Goal: Transaction & Acquisition: Purchase product/service

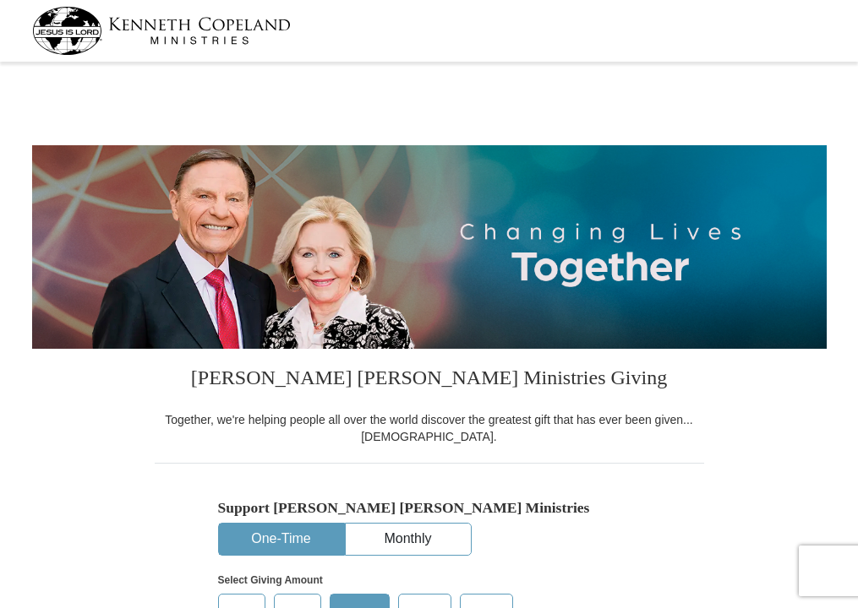
select select "ID"
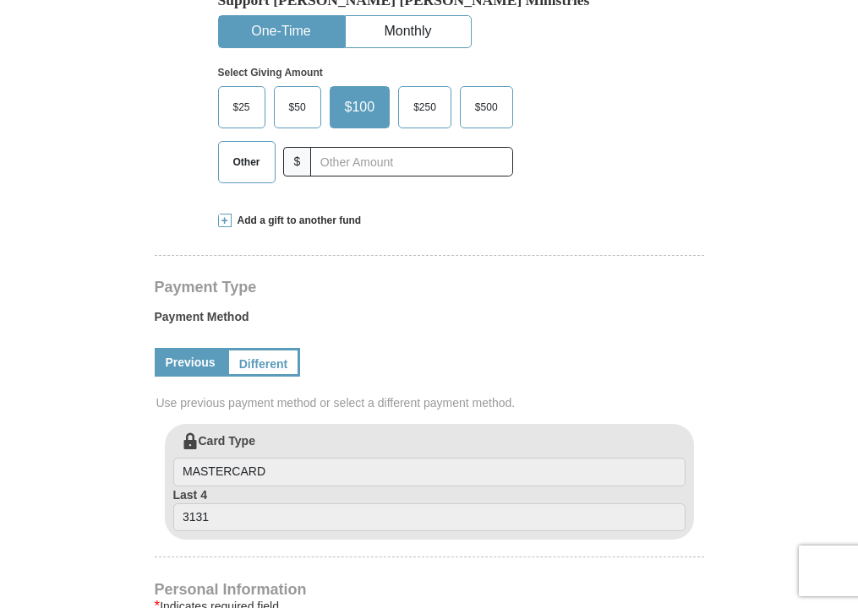
scroll to position [510, 0]
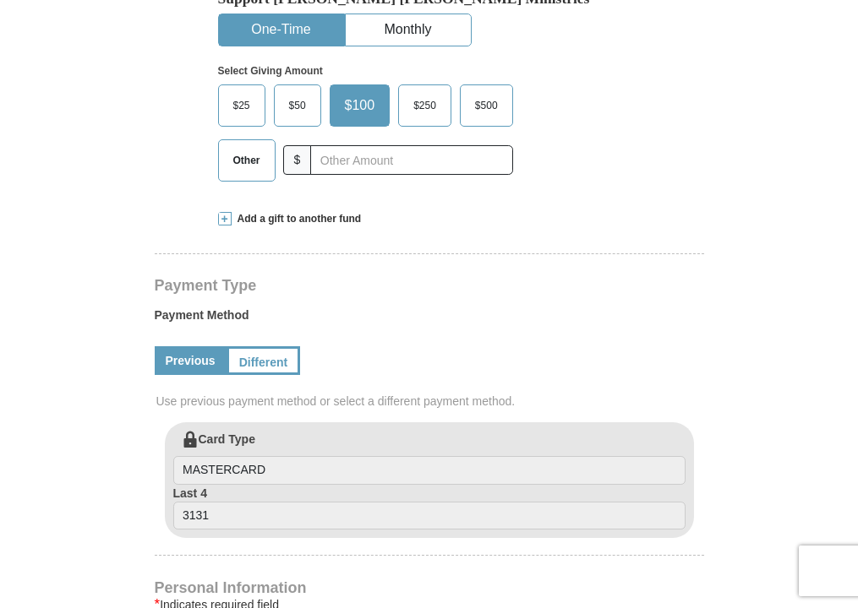
click at [243, 163] on span "Other" at bounding box center [247, 160] width 44 height 25
click at [0, 0] on input "Other" at bounding box center [0, 0] width 0 height 0
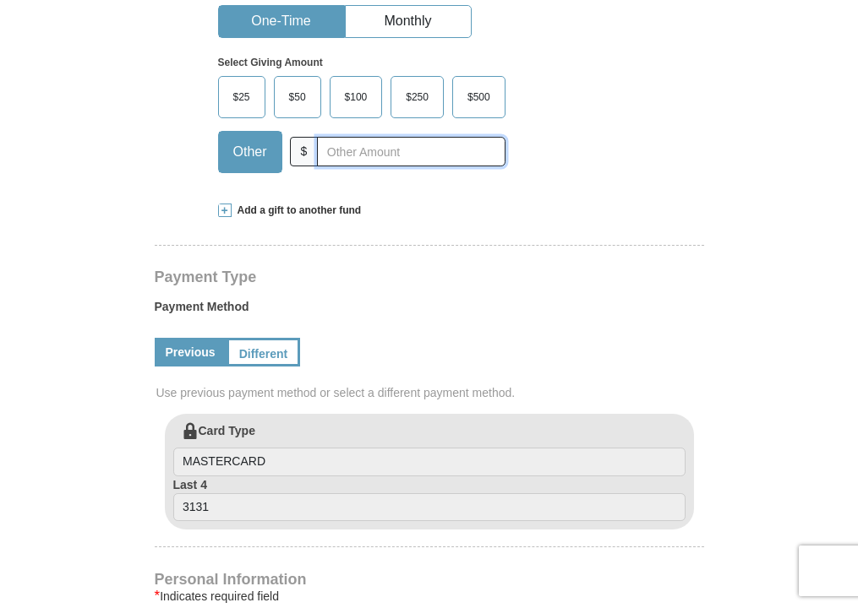
scroll to position [515, 0]
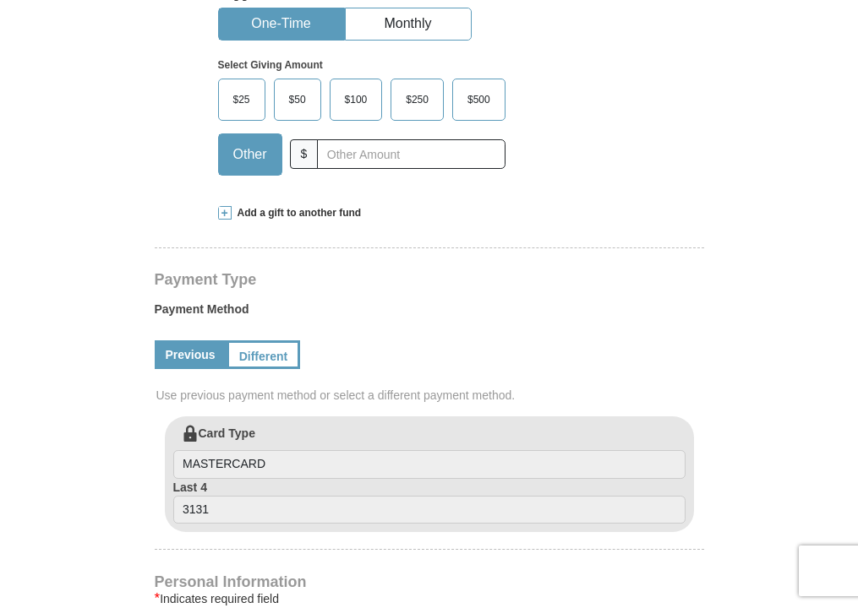
click at [291, 210] on span "Add a gift to another fund" at bounding box center [297, 213] width 130 height 14
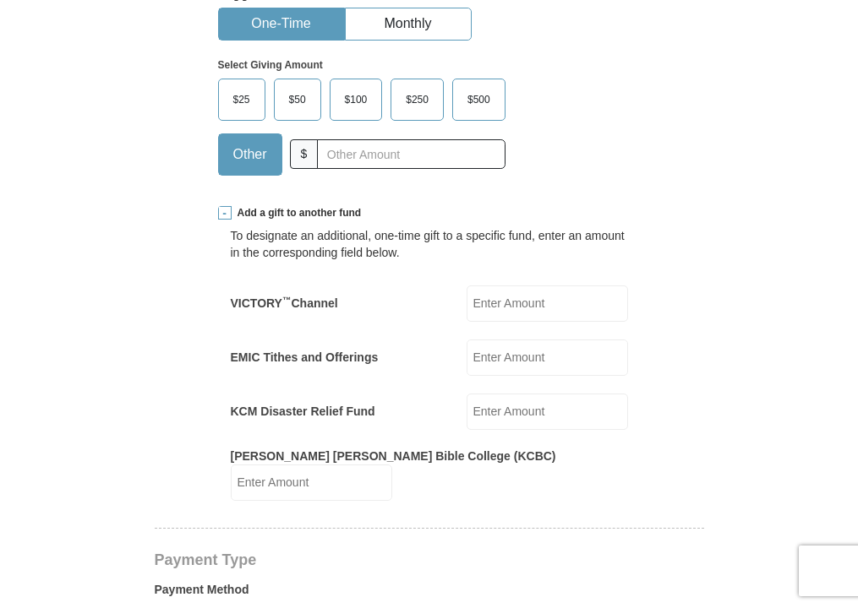
click at [502, 357] on input "EMIC Tithes and Offerings" at bounding box center [546, 358] width 161 height 36
type input "50.00"
click at [333, 155] on input "text" at bounding box center [411, 154] width 188 height 30
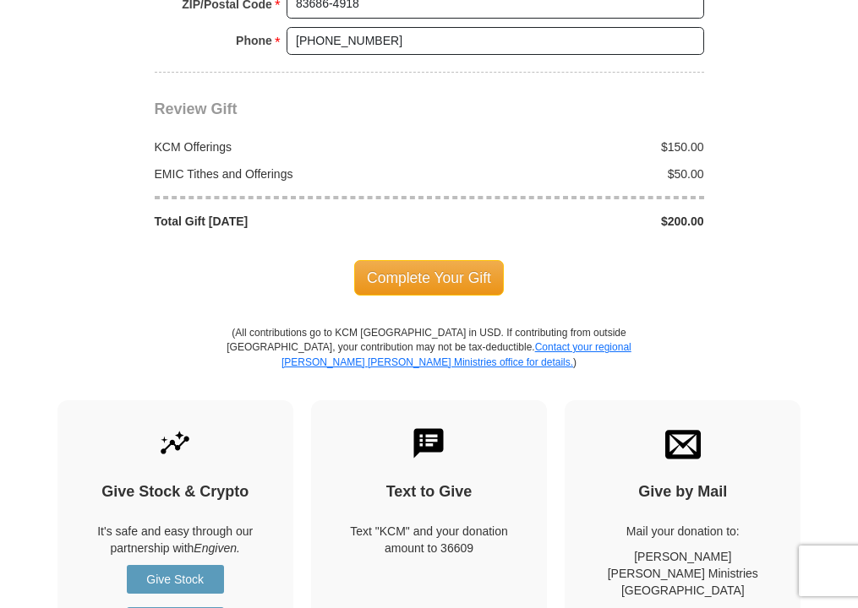
scroll to position [1755, 0]
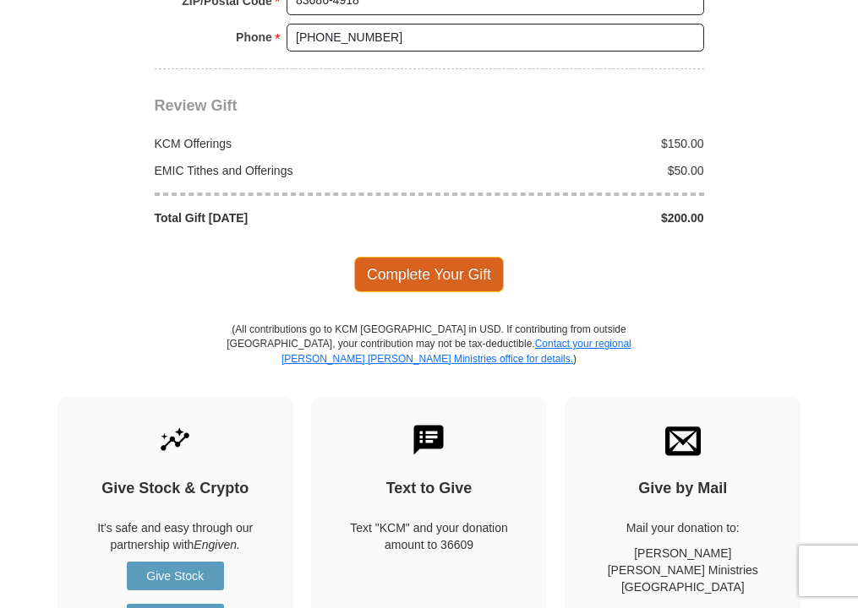
type input "150.00"
click at [412, 257] on span "Complete Your Gift" at bounding box center [429, 274] width 150 height 35
